Goal: Find specific page/section: Find specific page/section

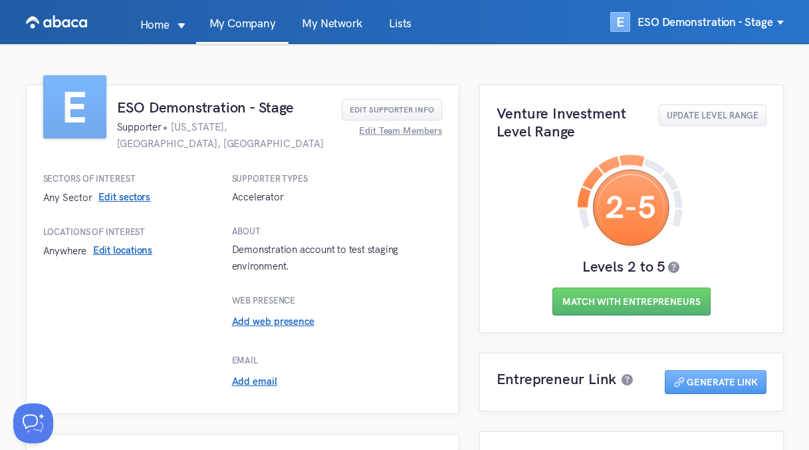
click at [386, 25] on link "Lists" at bounding box center [400, 30] width 49 height 25
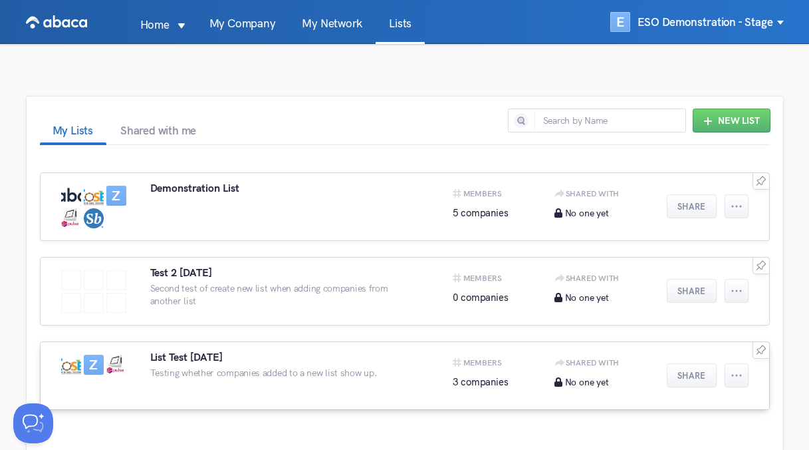
click at [221, 357] on h3 "List Test [DATE]" at bounding box center [186, 357] width 72 height 13
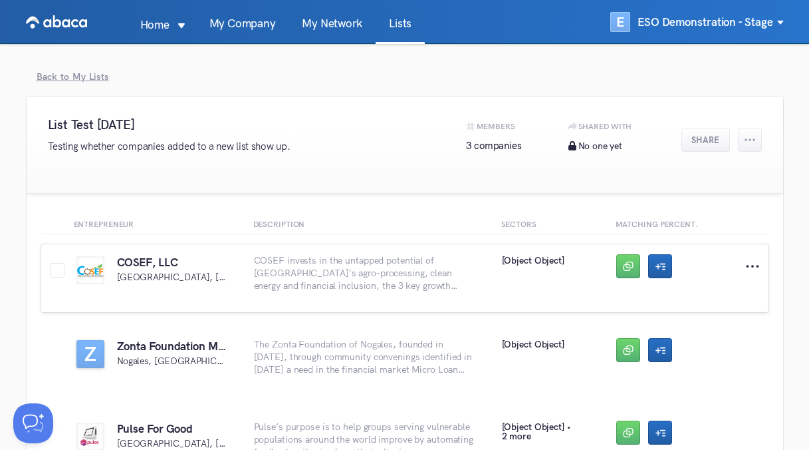
click at [167, 265] on div "COSEF, LLC [GEOGRAPHIC_DATA], [GEOGRAPHIC_DATA] COSEF invests in the untapped p…" at bounding box center [405, 277] width 729 height 69
